Goal: Transaction & Acquisition: Obtain resource

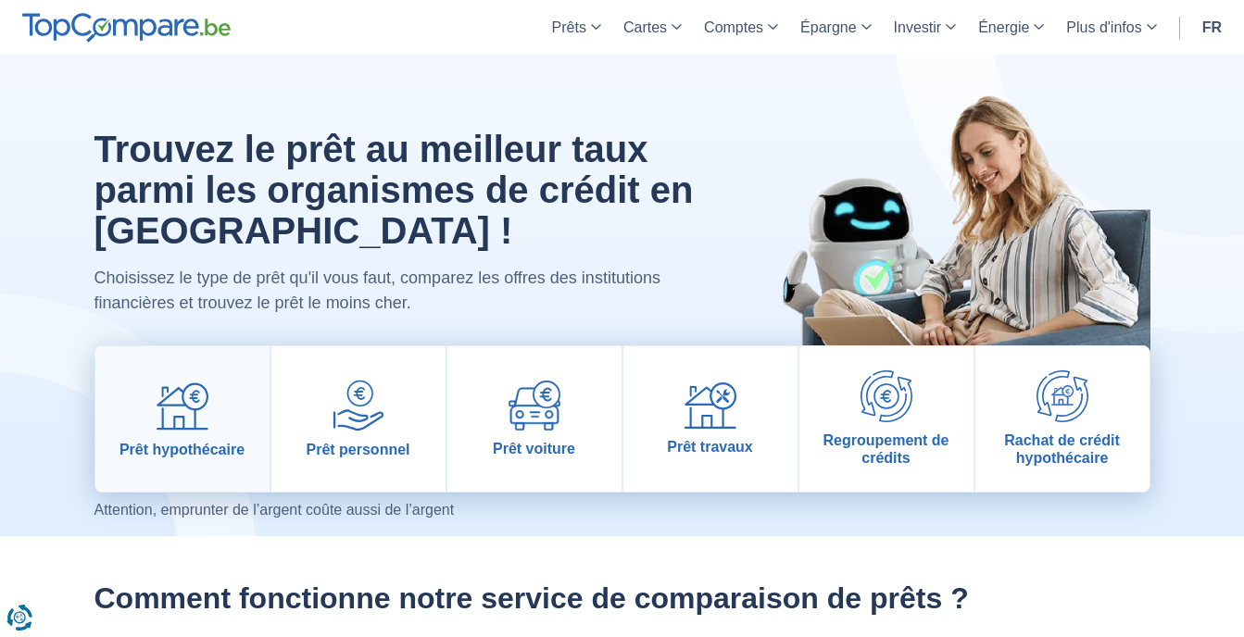
click at [220, 394] on link "Prêt hypothécaire" at bounding box center [182, 418] width 174 height 145
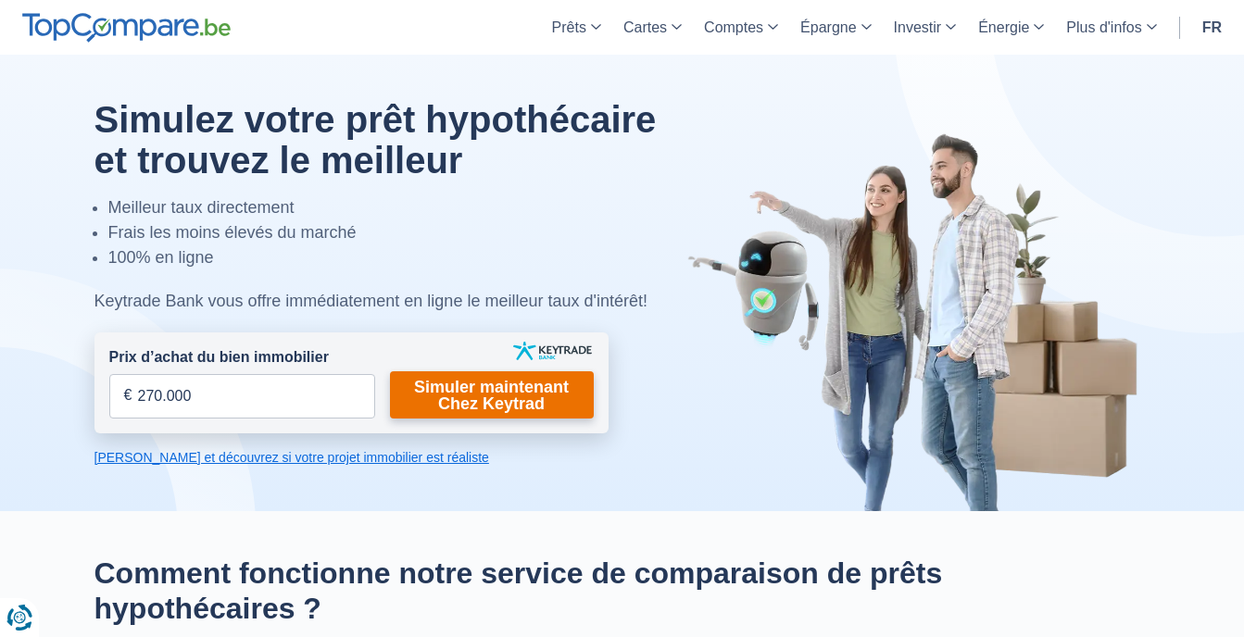
type input "270.000"
click at [471, 394] on link "Simuler maintenant Chez Keytrad" at bounding box center [492, 394] width 204 height 47
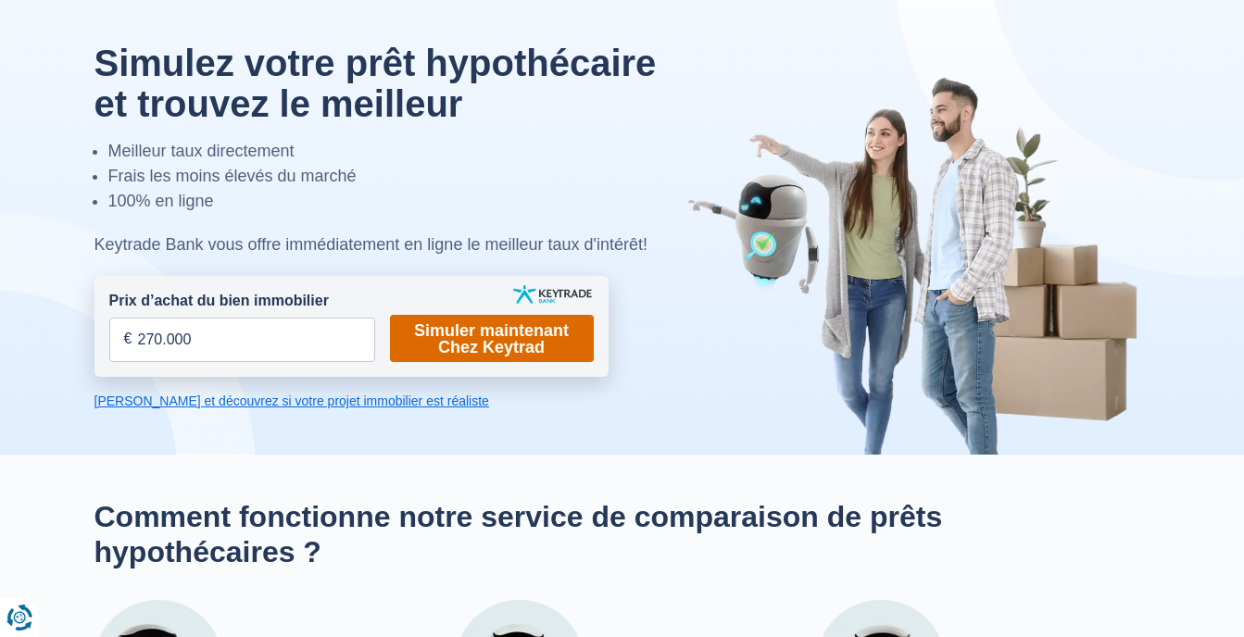
click at [433, 342] on link "Simuler maintenant Chez Keytrad" at bounding box center [492, 338] width 204 height 47
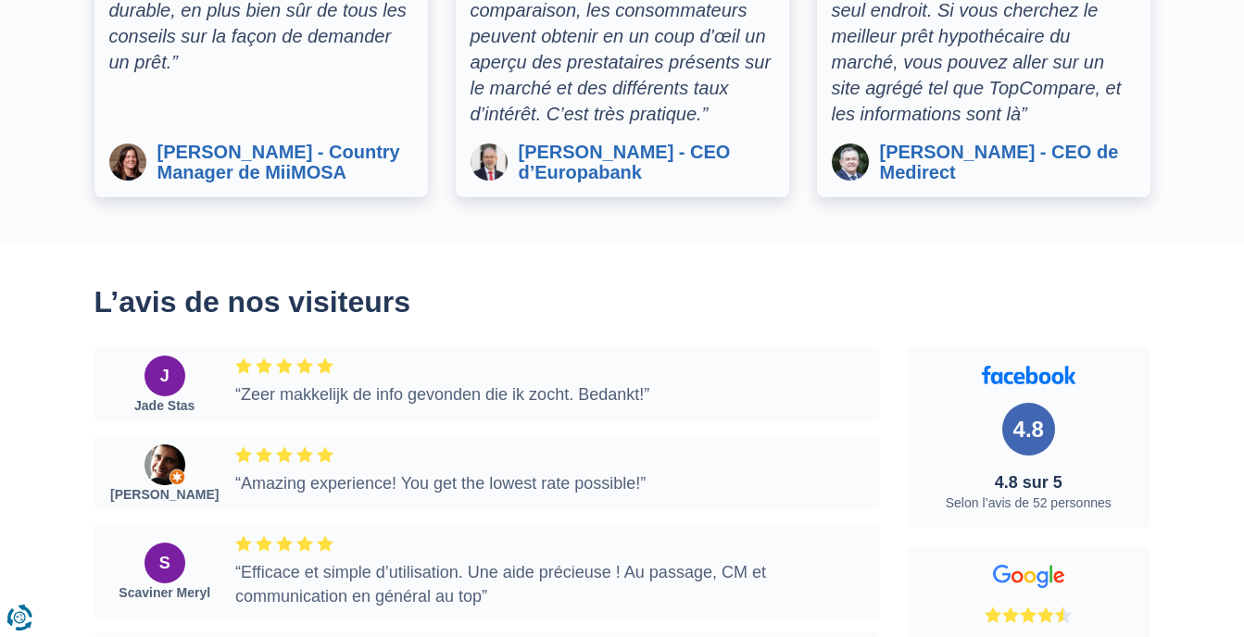
scroll to position [3955, 0]
